Goal: Find specific page/section: Find specific page/section

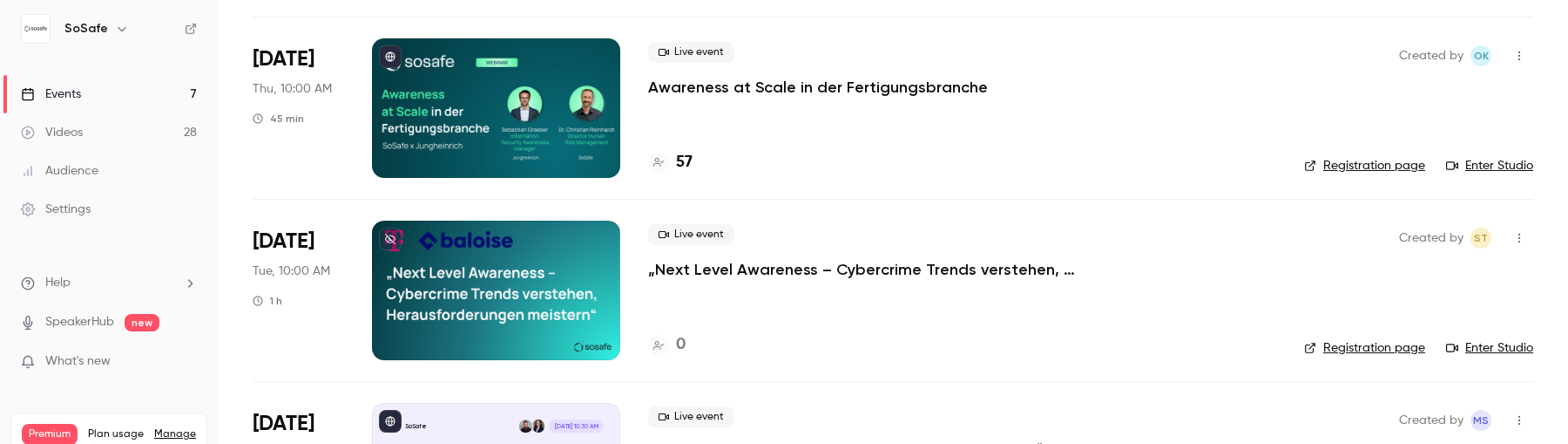
scroll to position [487, 0]
